Goal: Information Seeking & Learning: Learn about a topic

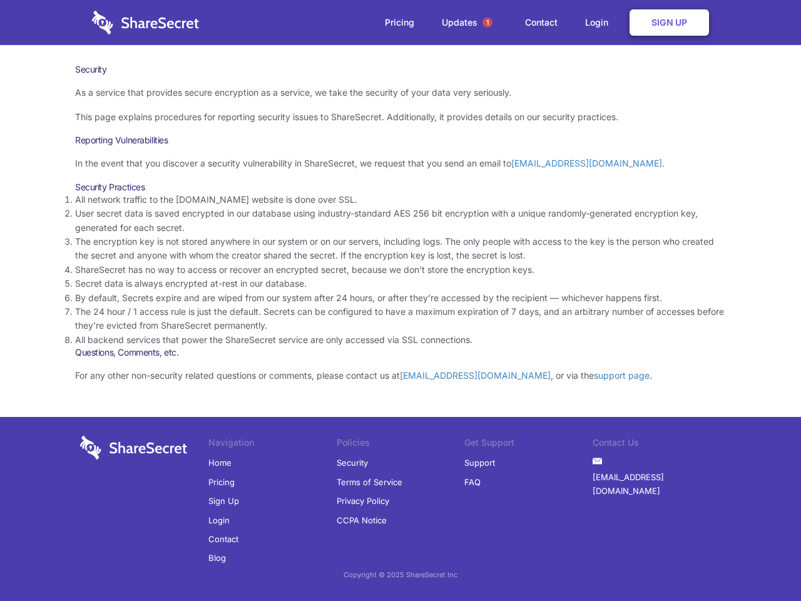
click at [400, 300] on li "By default, Secrets expire and are wiped from our system after 24 hours, or aft…" at bounding box center [400, 298] width 651 height 14
click at [487, 23] on span "1" at bounding box center [487, 23] width 10 height 10
